Goal: Task Accomplishment & Management: Use online tool/utility

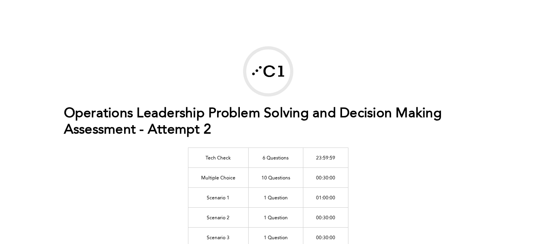
click at [361, 120] on h1 "Operations Leadership Problem Solving and Decision Making Assessment - Attempt 2" at bounding box center [268, 122] width 409 height 33
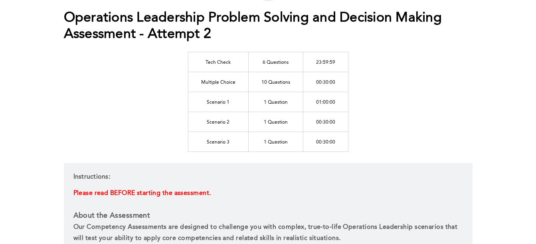
scroll to position [80, 0]
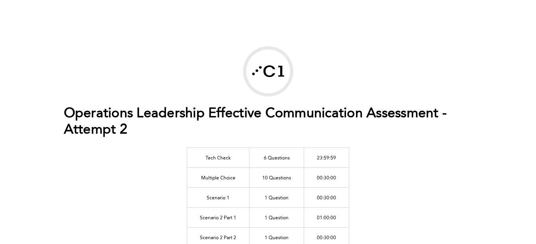
click at [264, 124] on h1 "Operations Leadership Effective Communication Assessment - Attempt 2" at bounding box center [268, 122] width 409 height 33
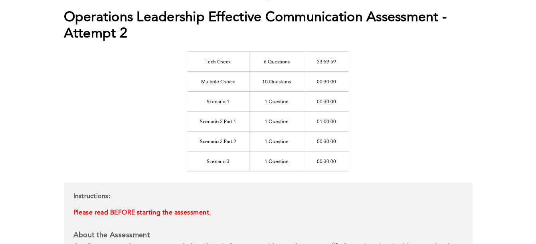
scroll to position [96, 0]
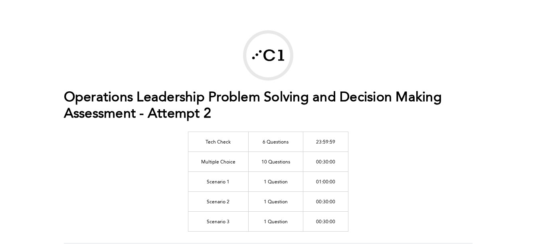
scroll to position [48, 0]
